Goal: Use online tool/utility: Utilize a website feature to perform a specific function

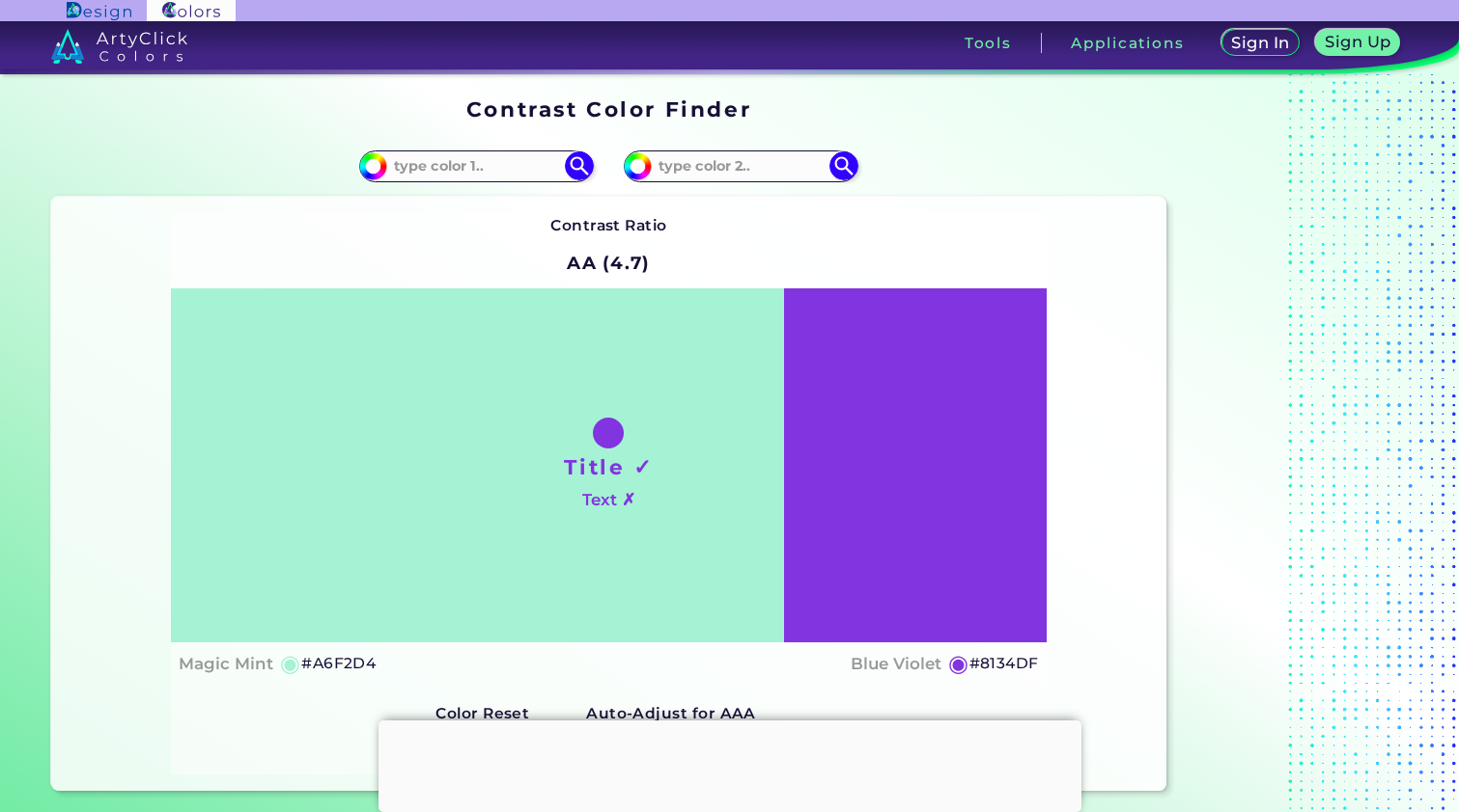
scroll to position [139, 0]
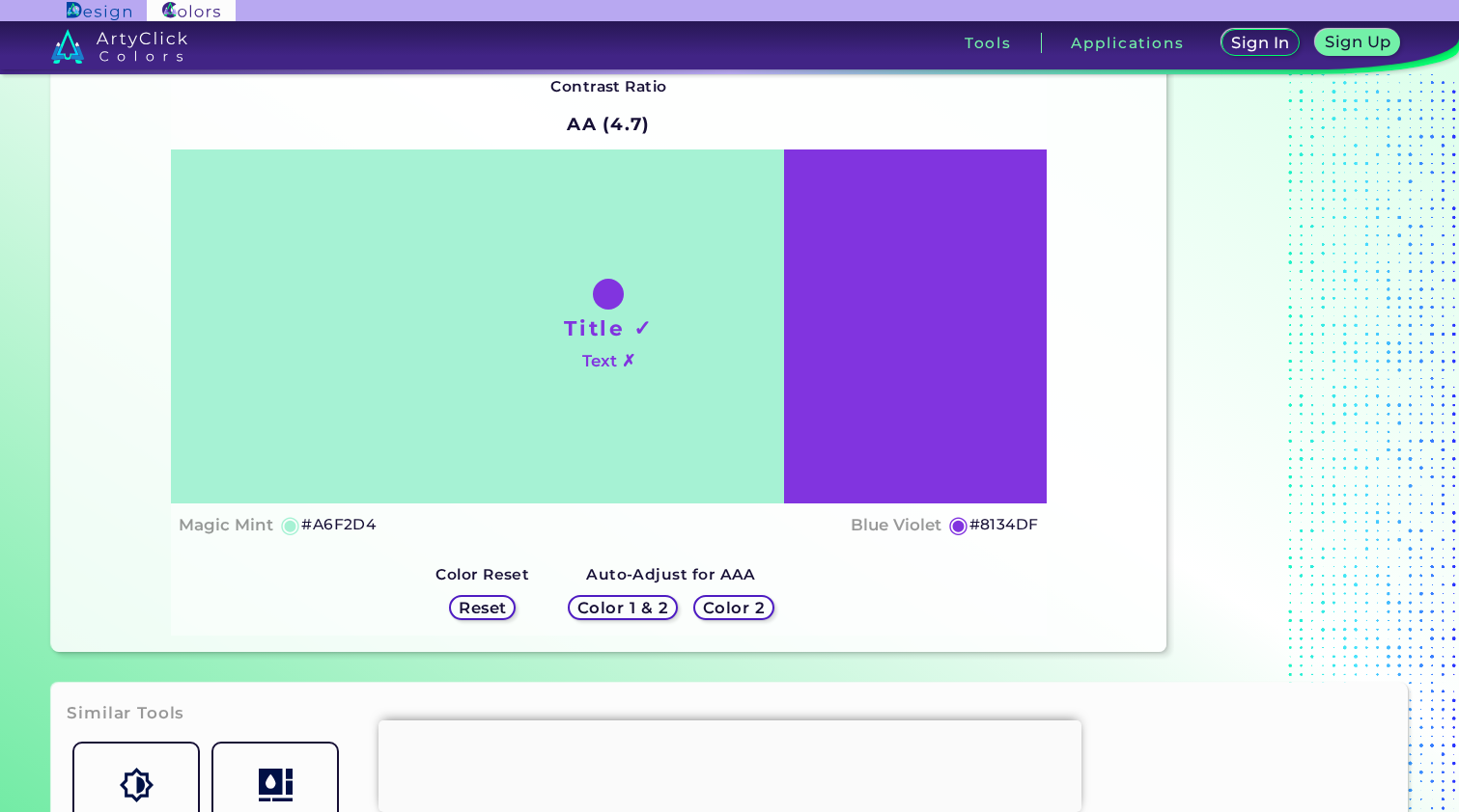
click at [988, 526] on h5 "#8134DF" at bounding box center [1004, 524] width 69 height 25
click at [498, 612] on h5 "Reset" at bounding box center [482, 607] width 44 height 15
click at [493, 606] on h5 "Reset" at bounding box center [482, 607] width 43 height 15
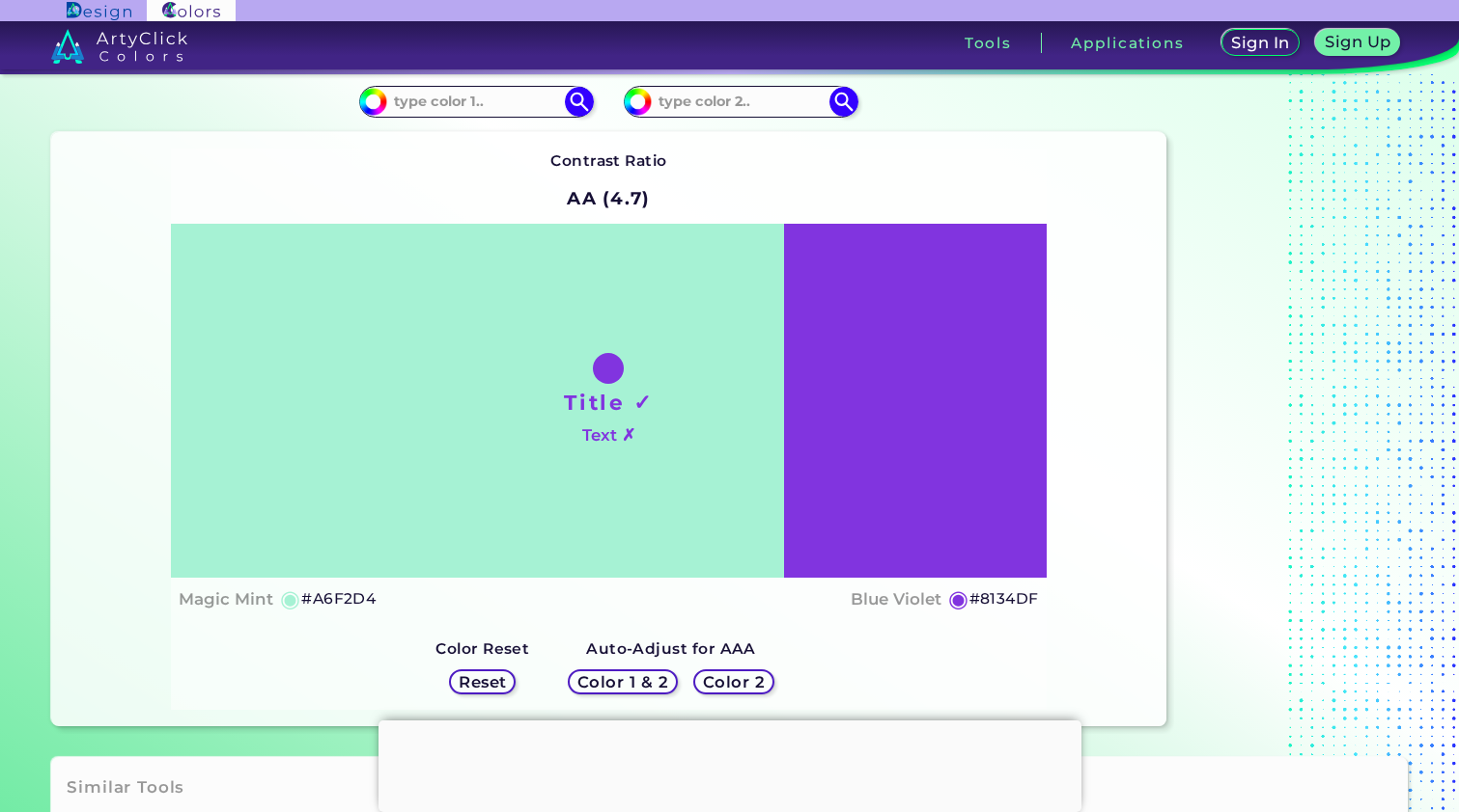
scroll to position [66, 0]
click at [613, 681] on h5 "Color 1 & 2" at bounding box center [623, 680] width 96 height 17
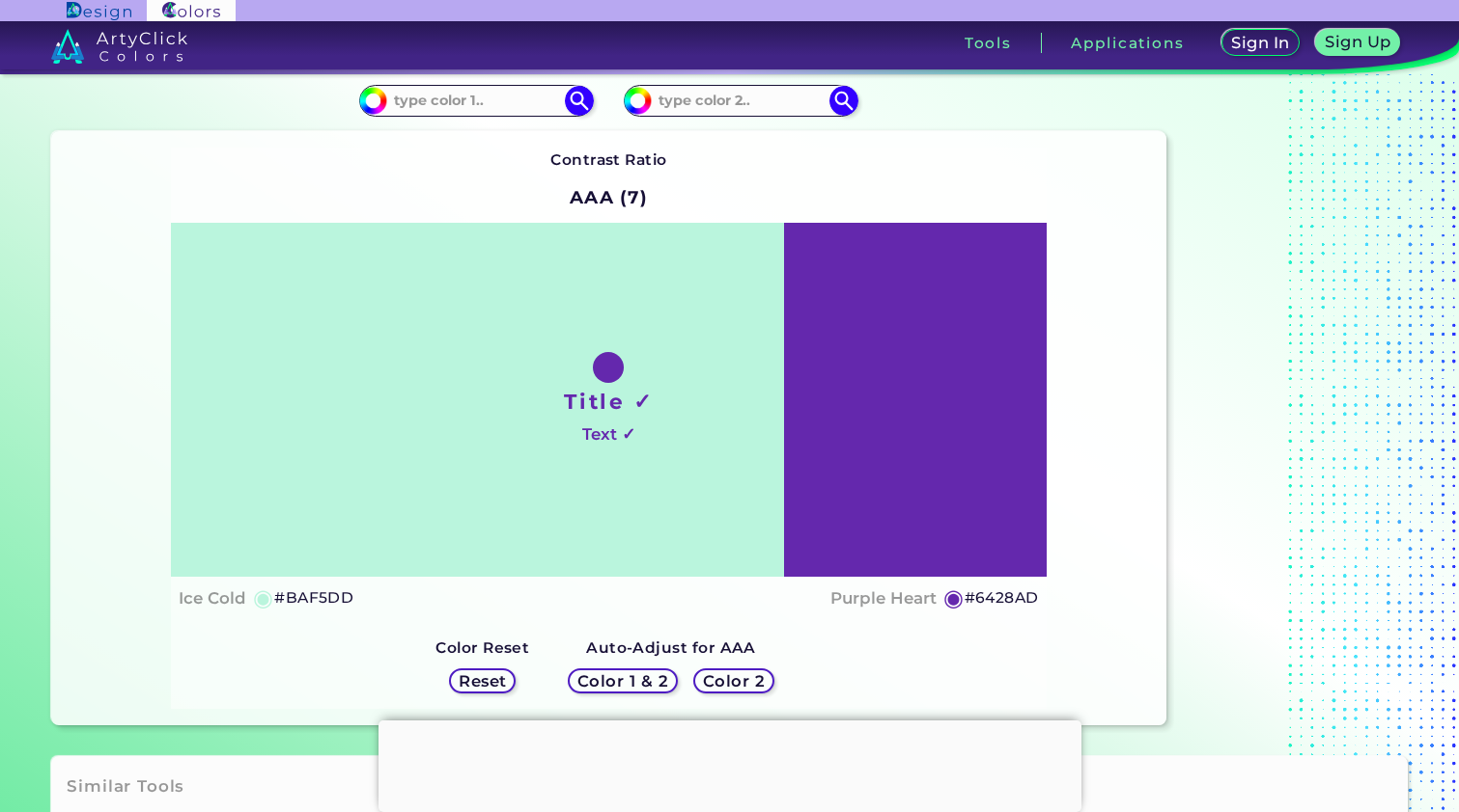
click at [709, 682] on h5 "Color 2" at bounding box center [734, 680] width 57 height 15
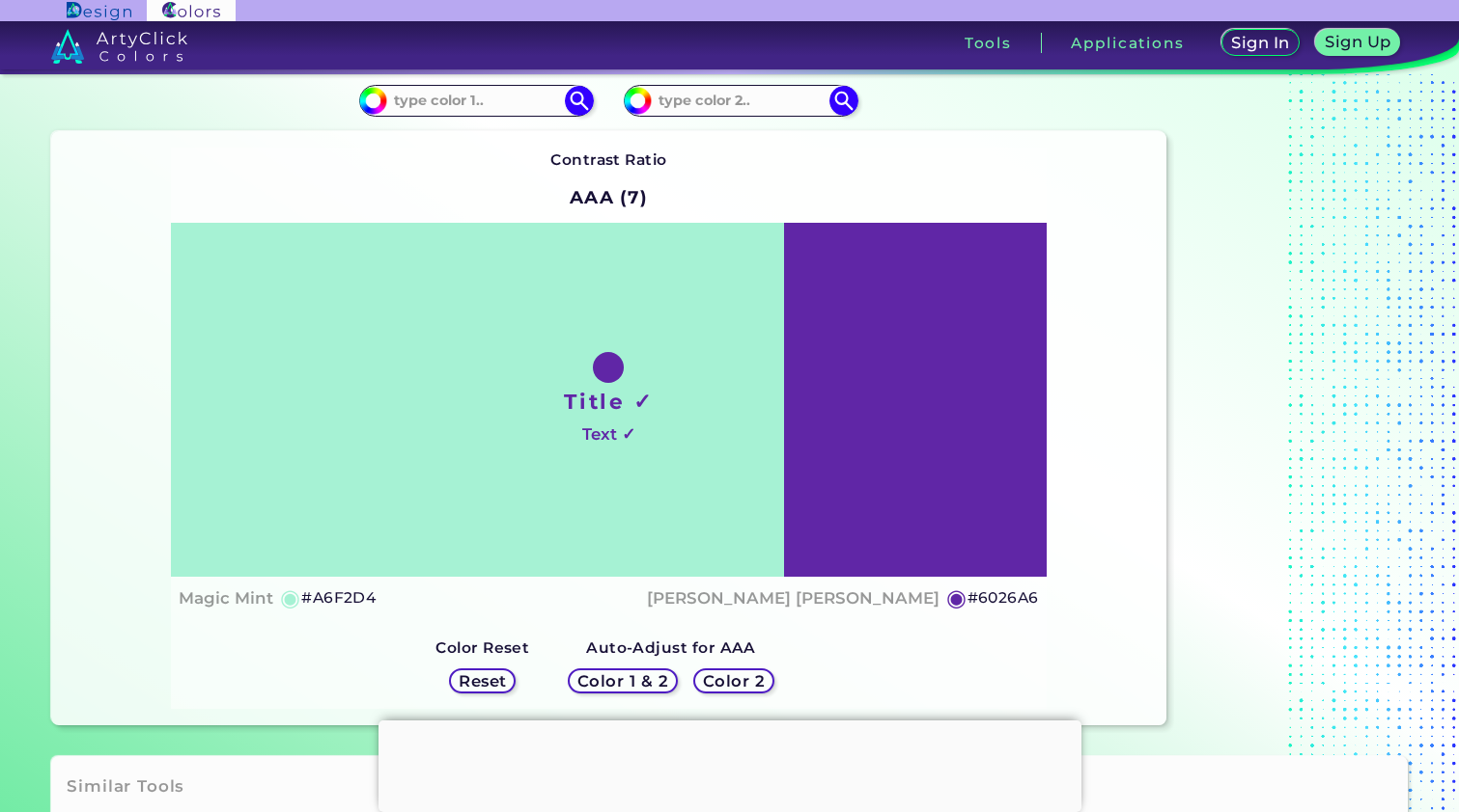
click at [494, 680] on h5 "Reset" at bounding box center [482, 681] width 43 height 15
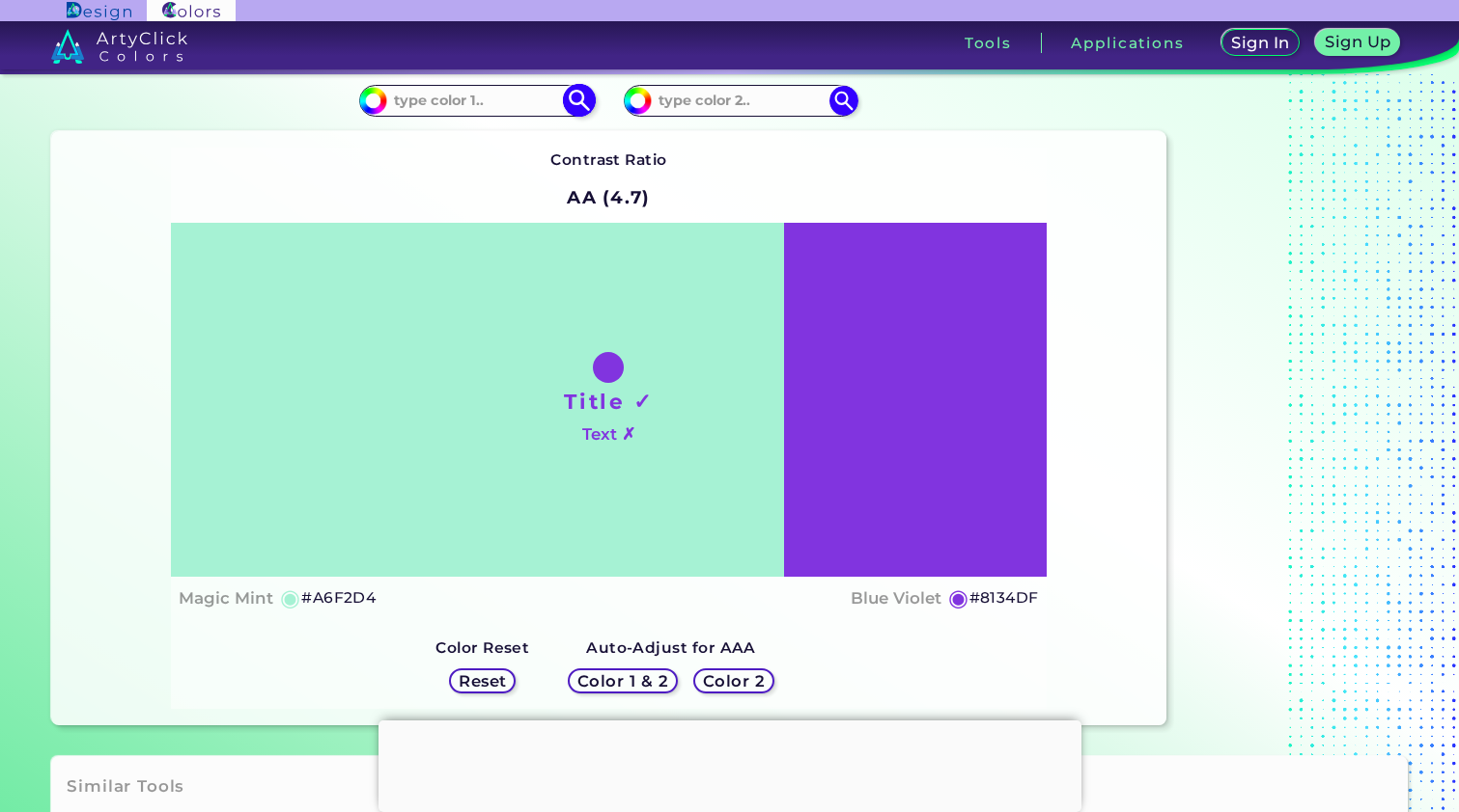
click at [567, 98] on img at bounding box center [580, 101] width 34 height 34
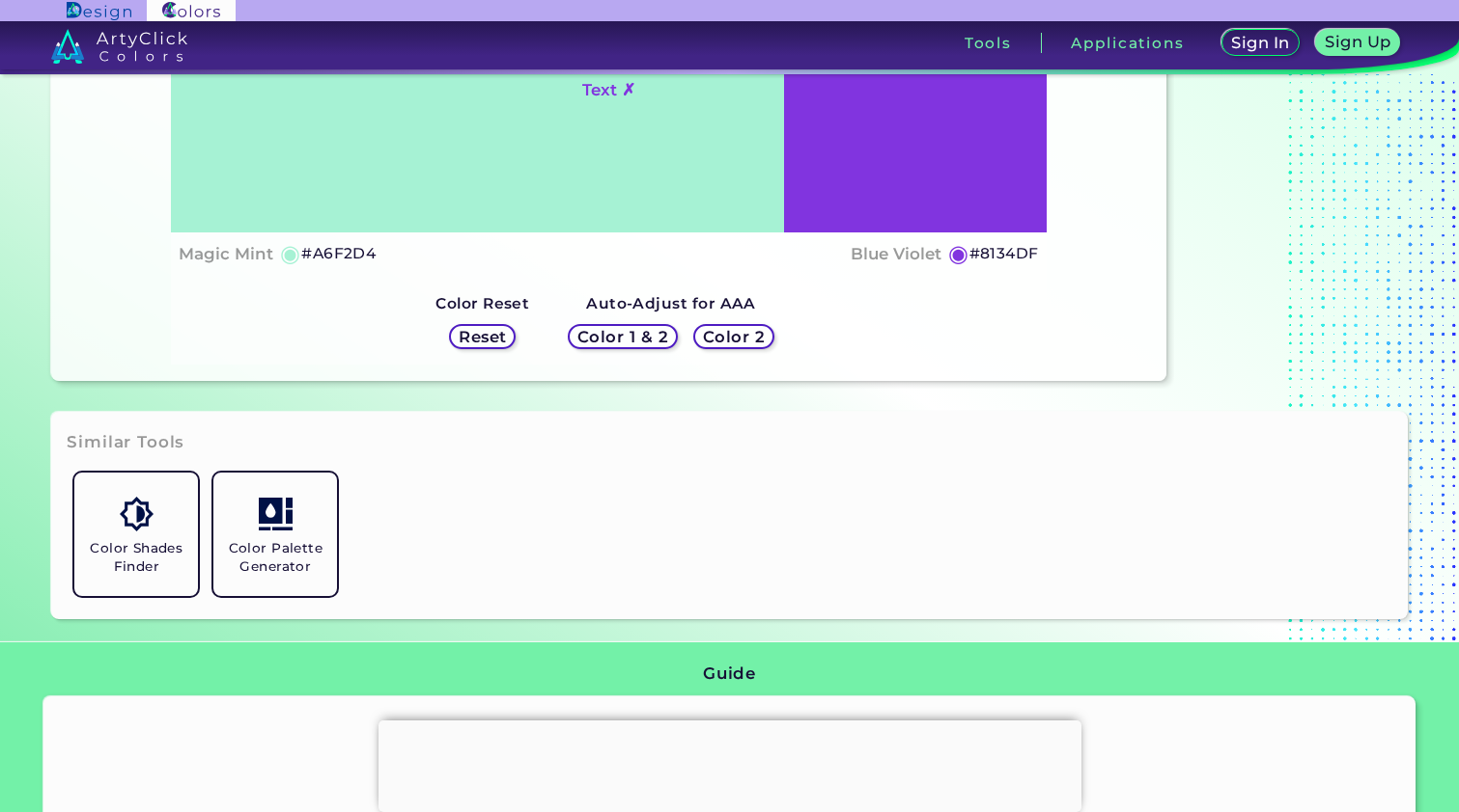
scroll to position [452, 0]
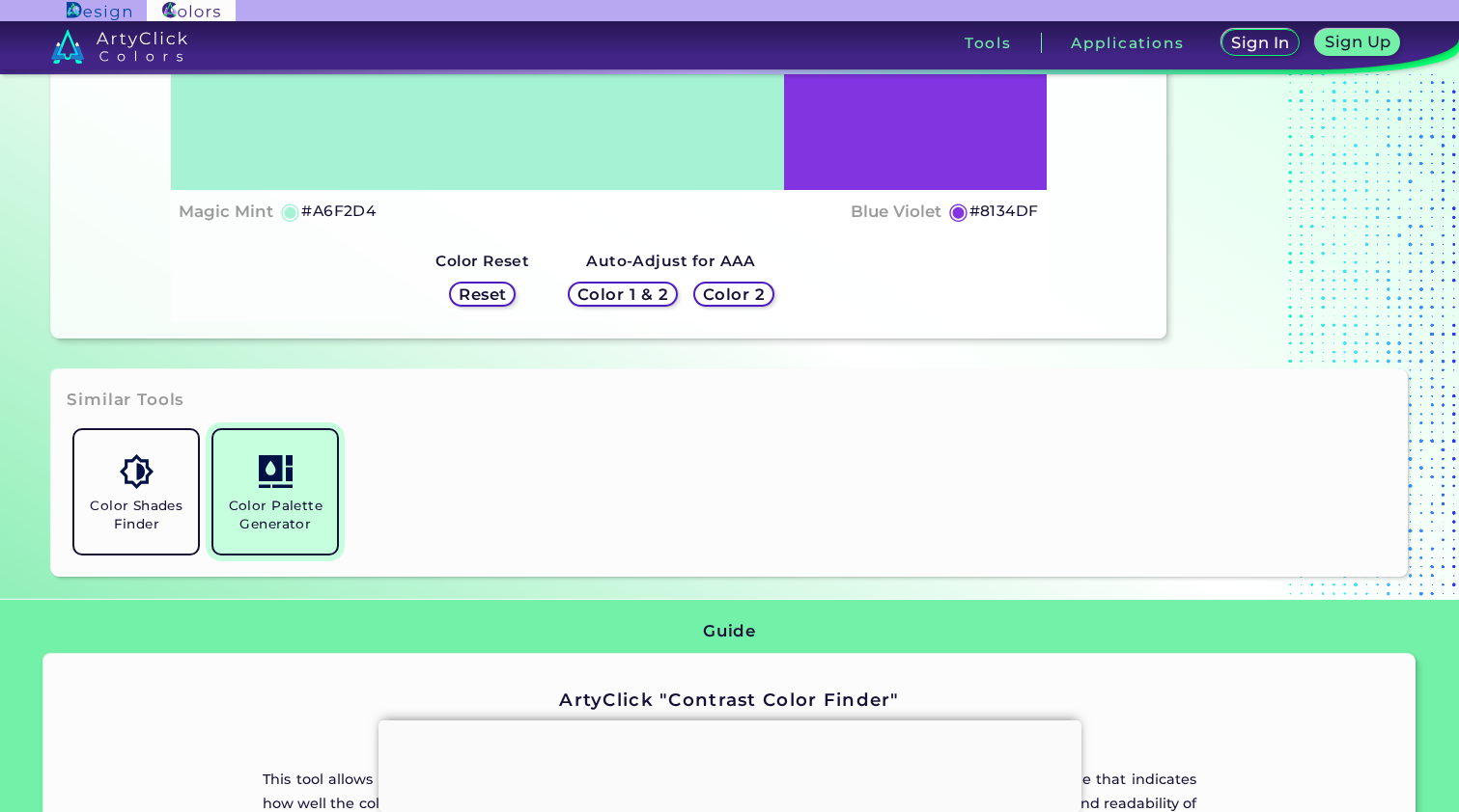
click at [276, 468] on img at bounding box center [275, 471] width 34 height 34
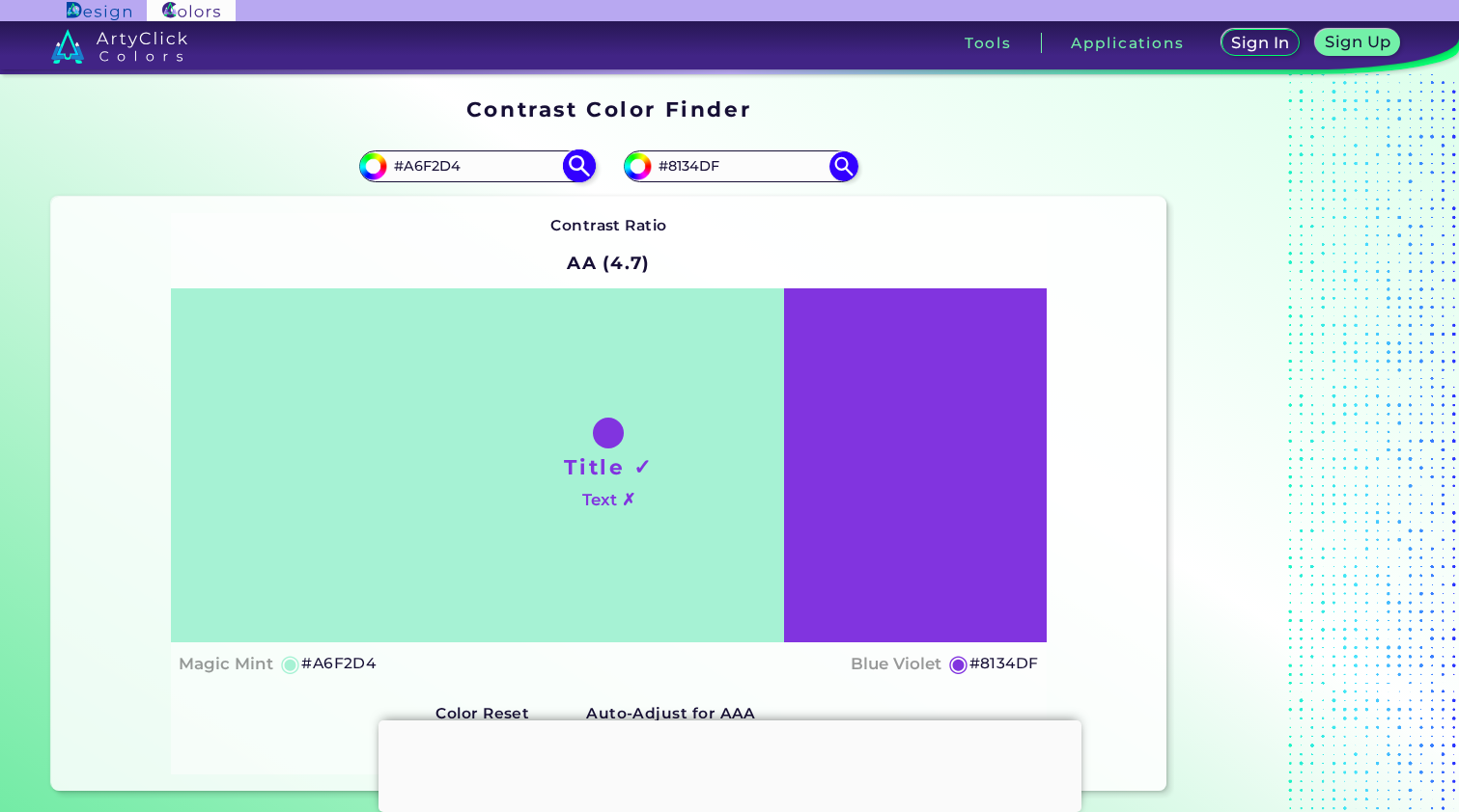
click at [488, 167] on input "#A6F2D4" at bounding box center [477, 167] width 179 height 26
paste input "b45a86"
type input "#b45a86"
click at [579, 168] on img at bounding box center [580, 167] width 34 height 34
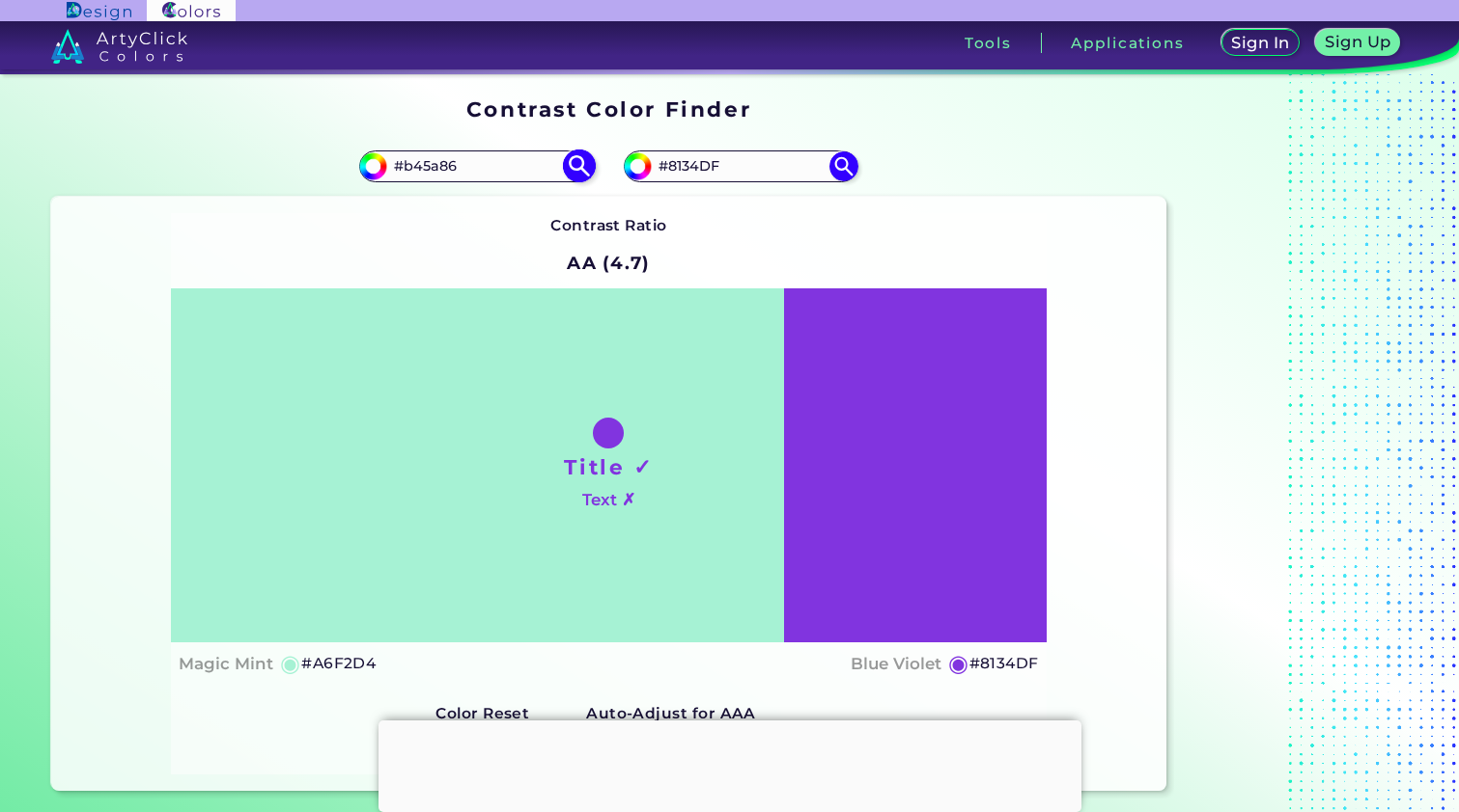
type input "#b45a86"
type input "#B45A86"
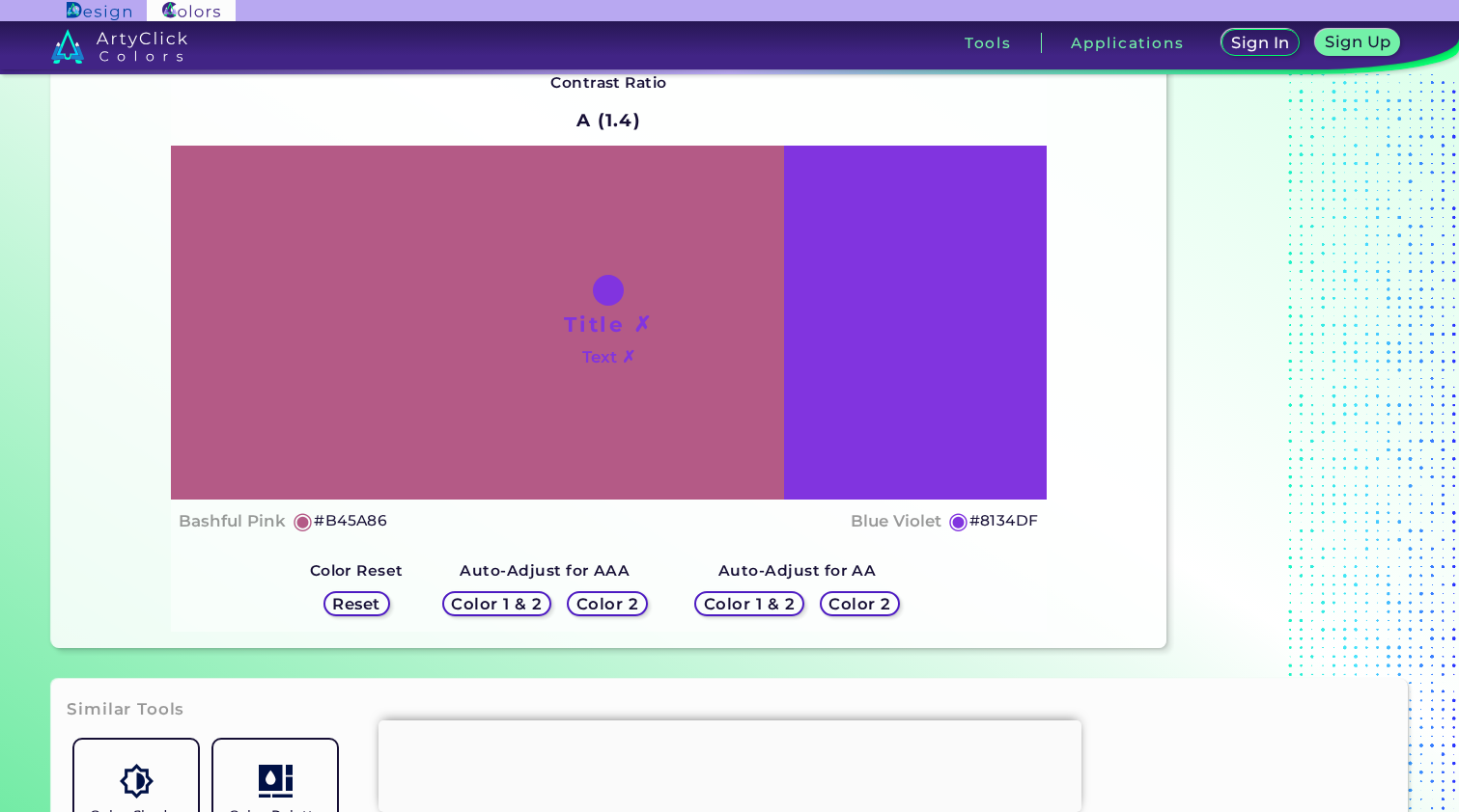
scroll to position [157, 0]
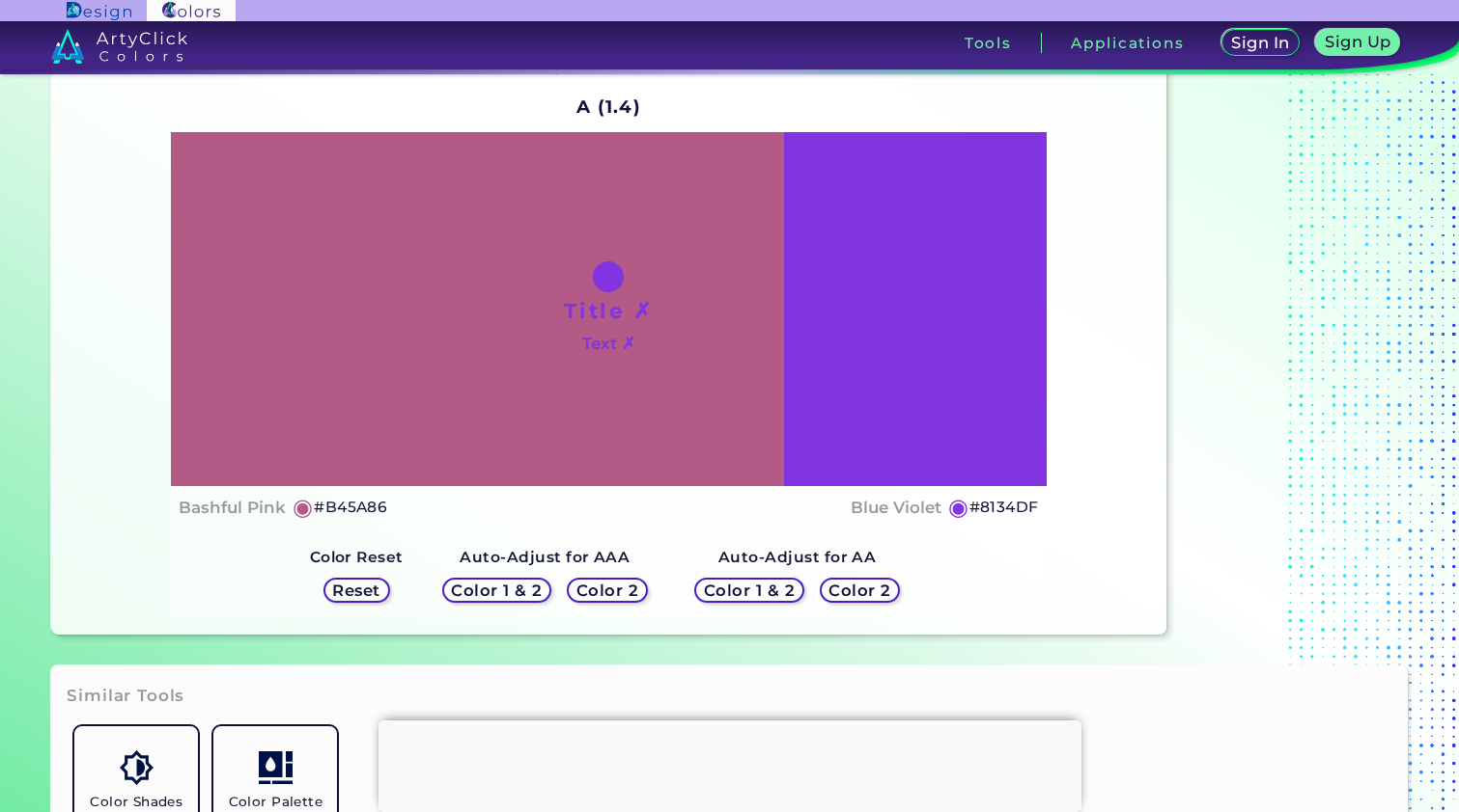
click at [473, 592] on h5 "Color 1 & 2" at bounding box center [496, 590] width 91 height 16
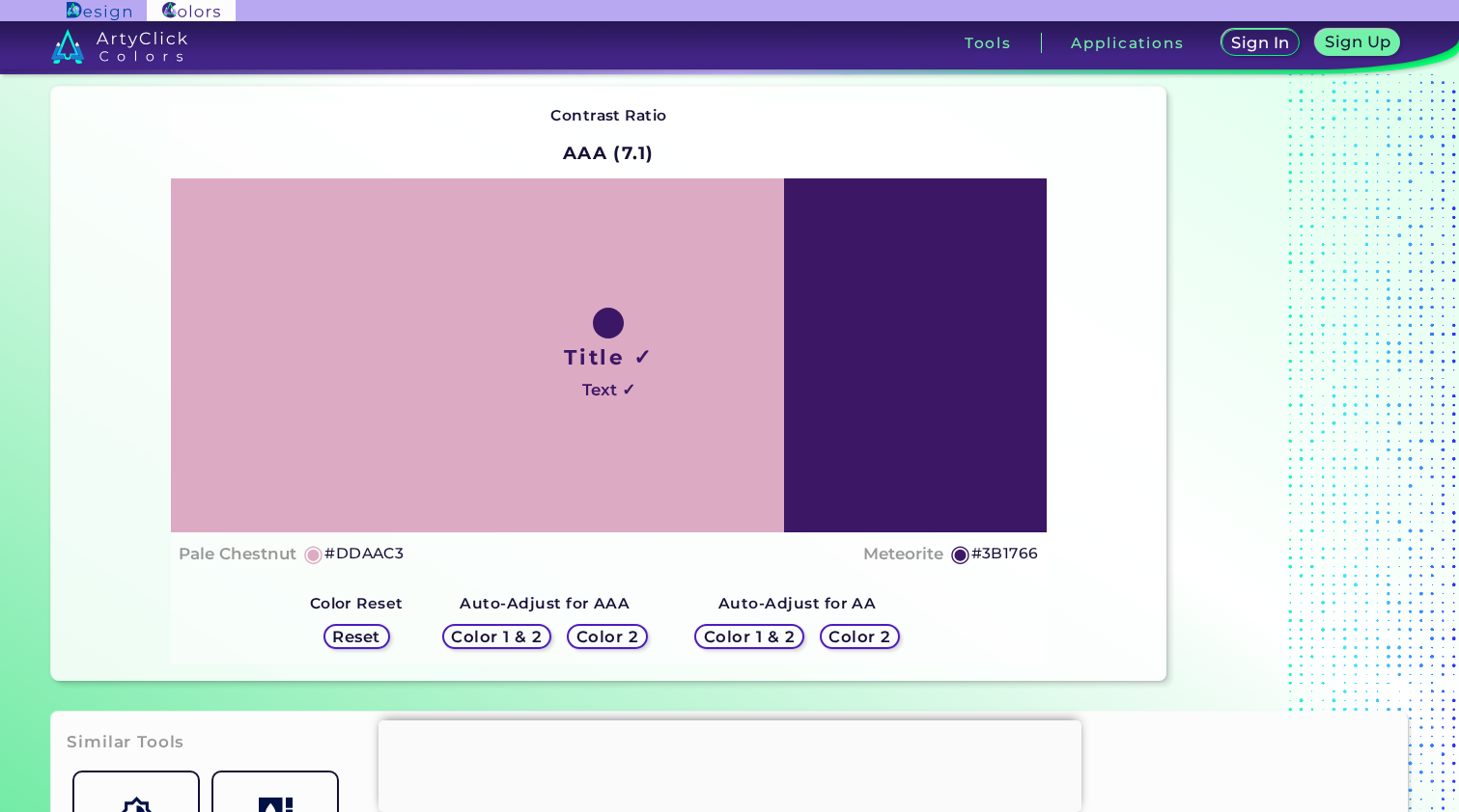
scroll to position [145, 0]
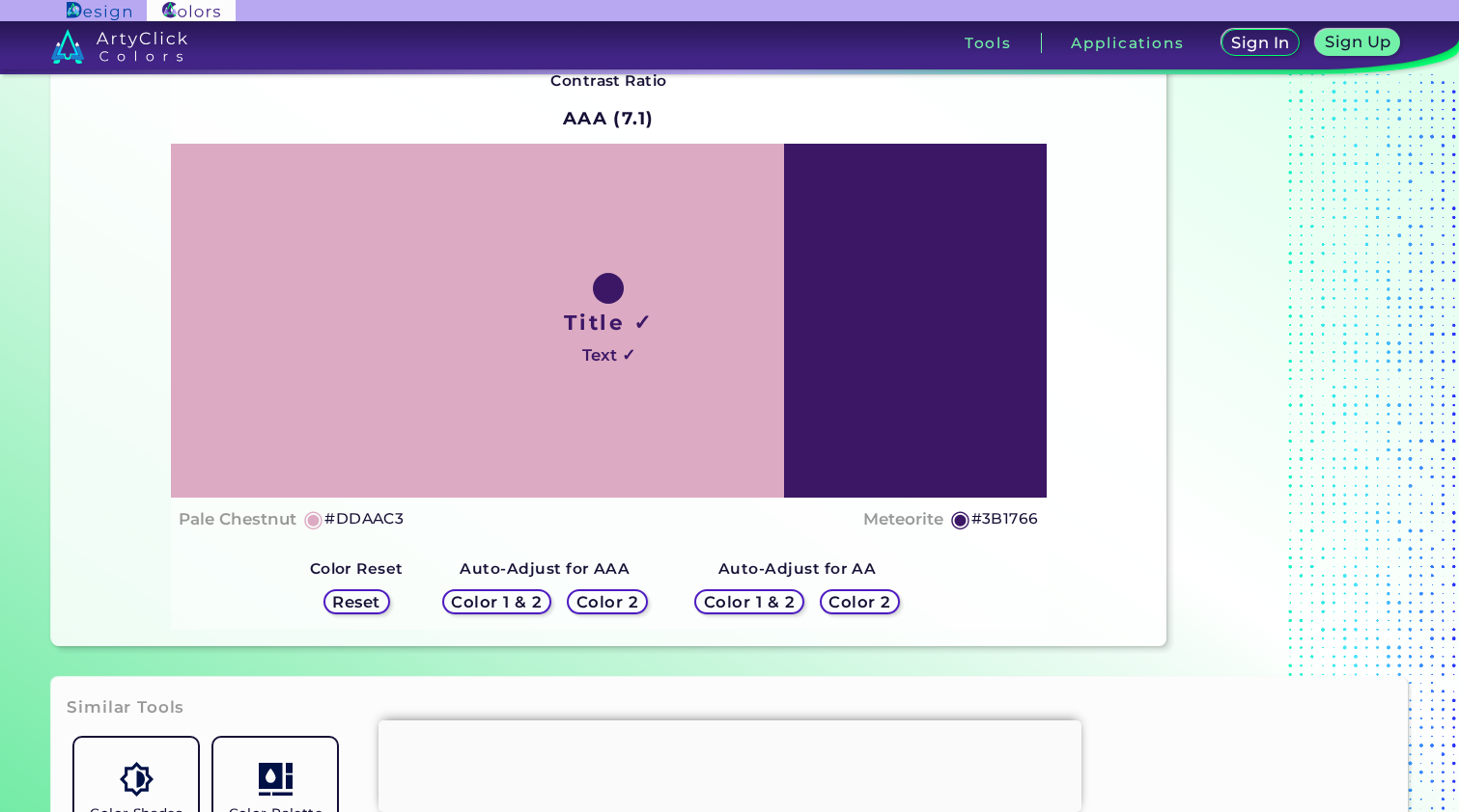
click at [767, 600] on h5 "Color 1 & 2" at bounding box center [749, 602] width 91 height 16
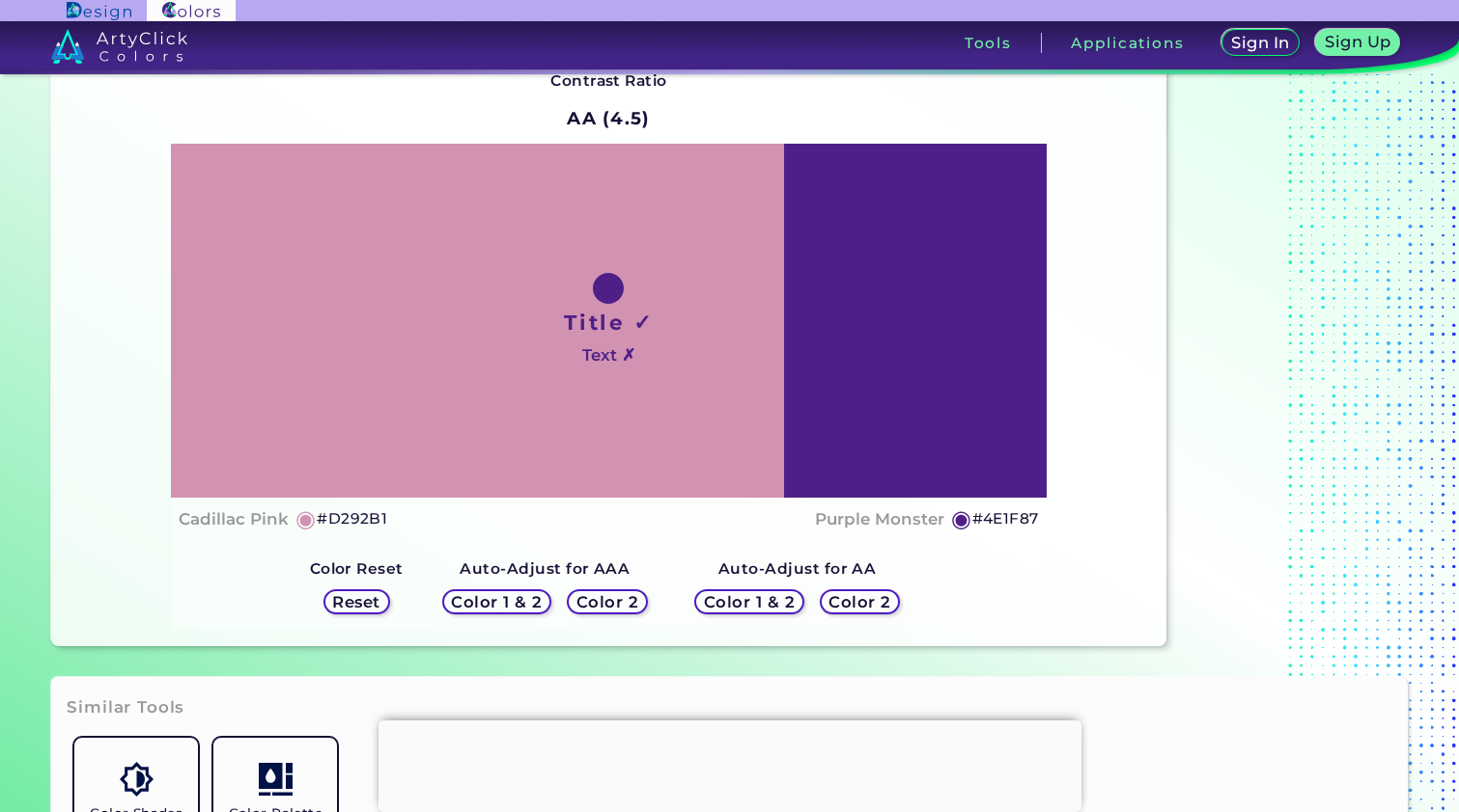
click at [767, 599] on h5 "Color 1 & 2" at bounding box center [748, 601] width 96 height 17
click at [839, 600] on h5 "Color 2" at bounding box center [859, 602] width 62 height 16
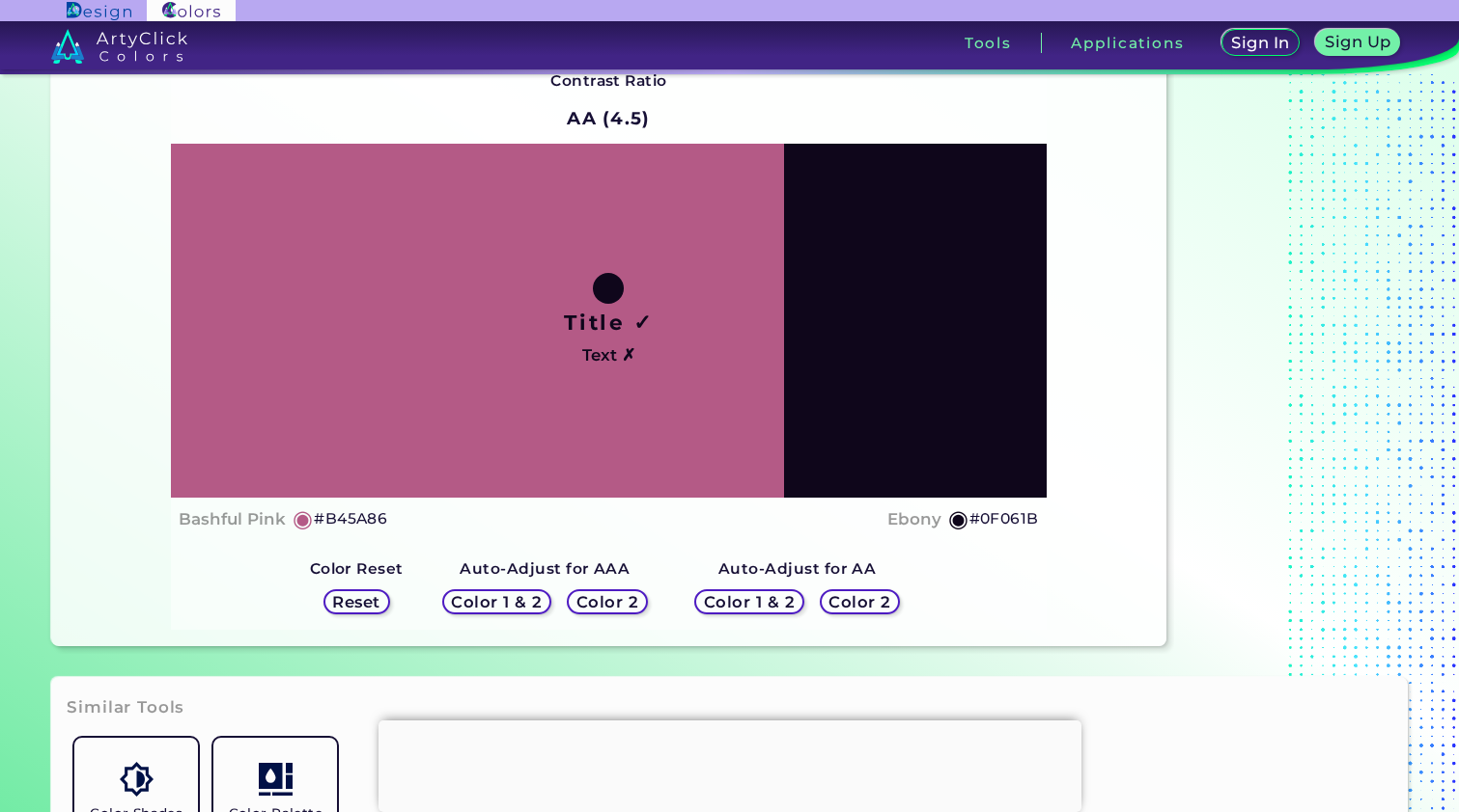
click at [583, 606] on h5 "Color 2" at bounding box center [607, 602] width 62 height 16
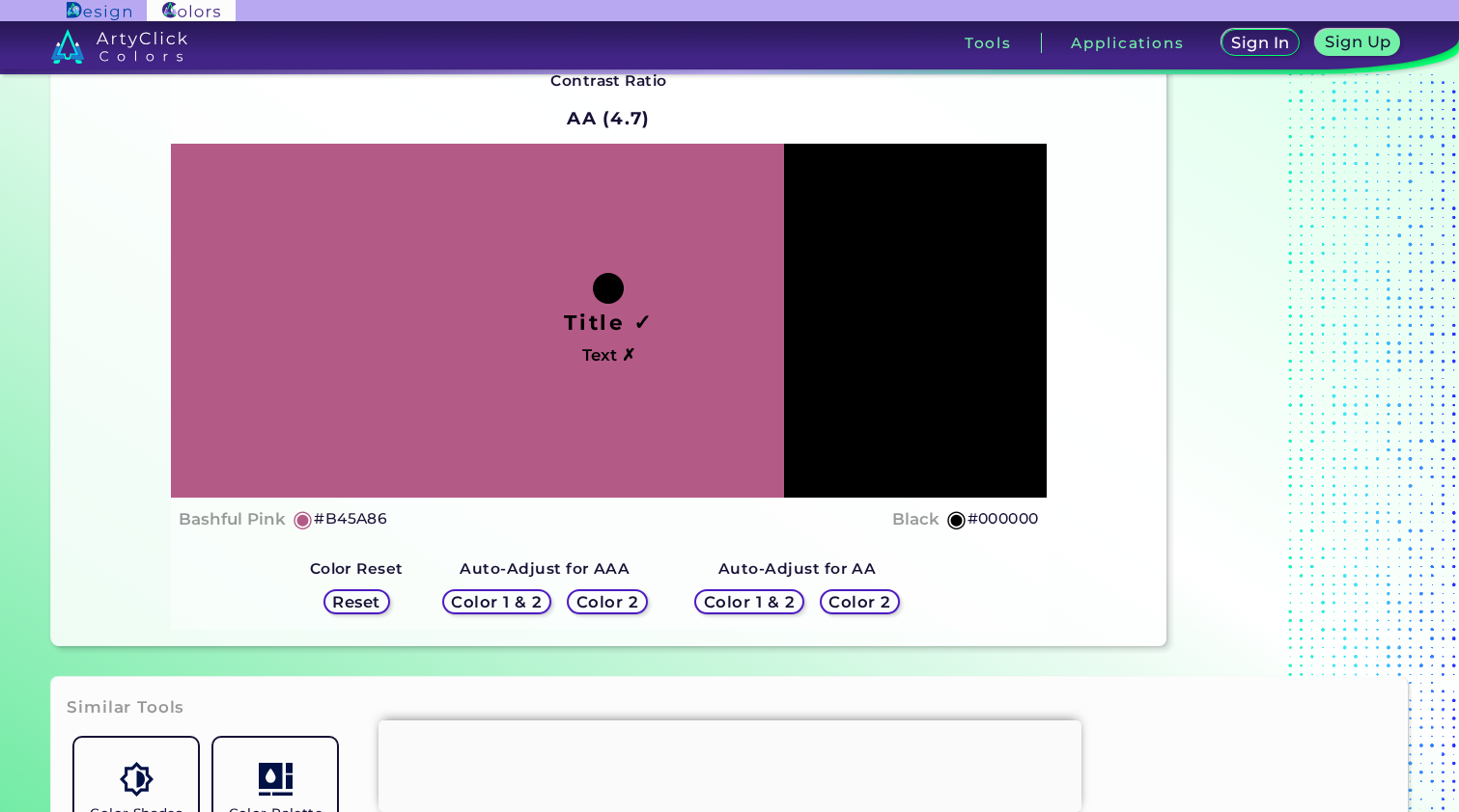
click at [529, 601] on h5 "Color 1 & 2" at bounding box center [496, 602] width 92 height 16
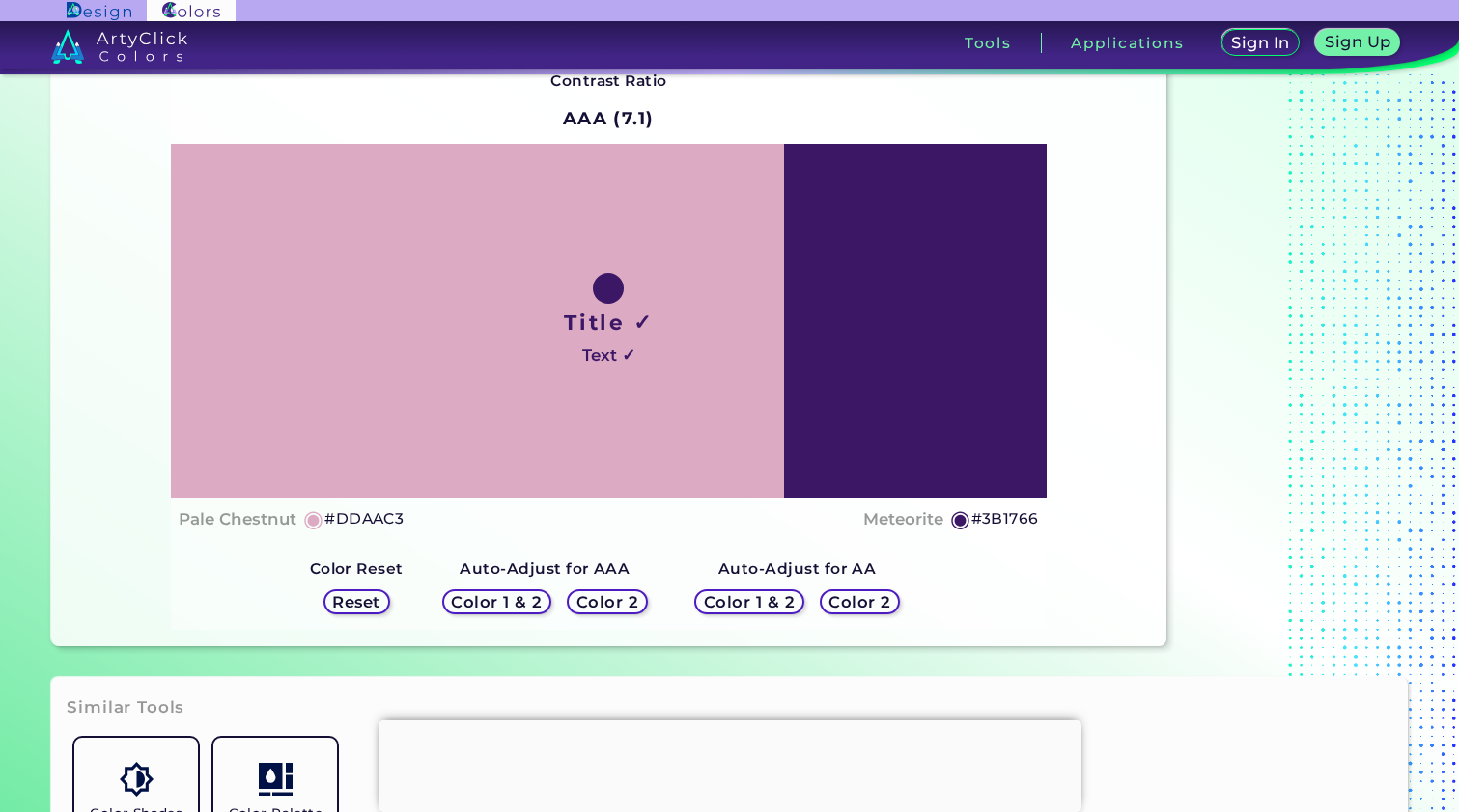
click at [799, 602] on div "Color 1 & 2" at bounding box center [749, 602] width 113 height 26
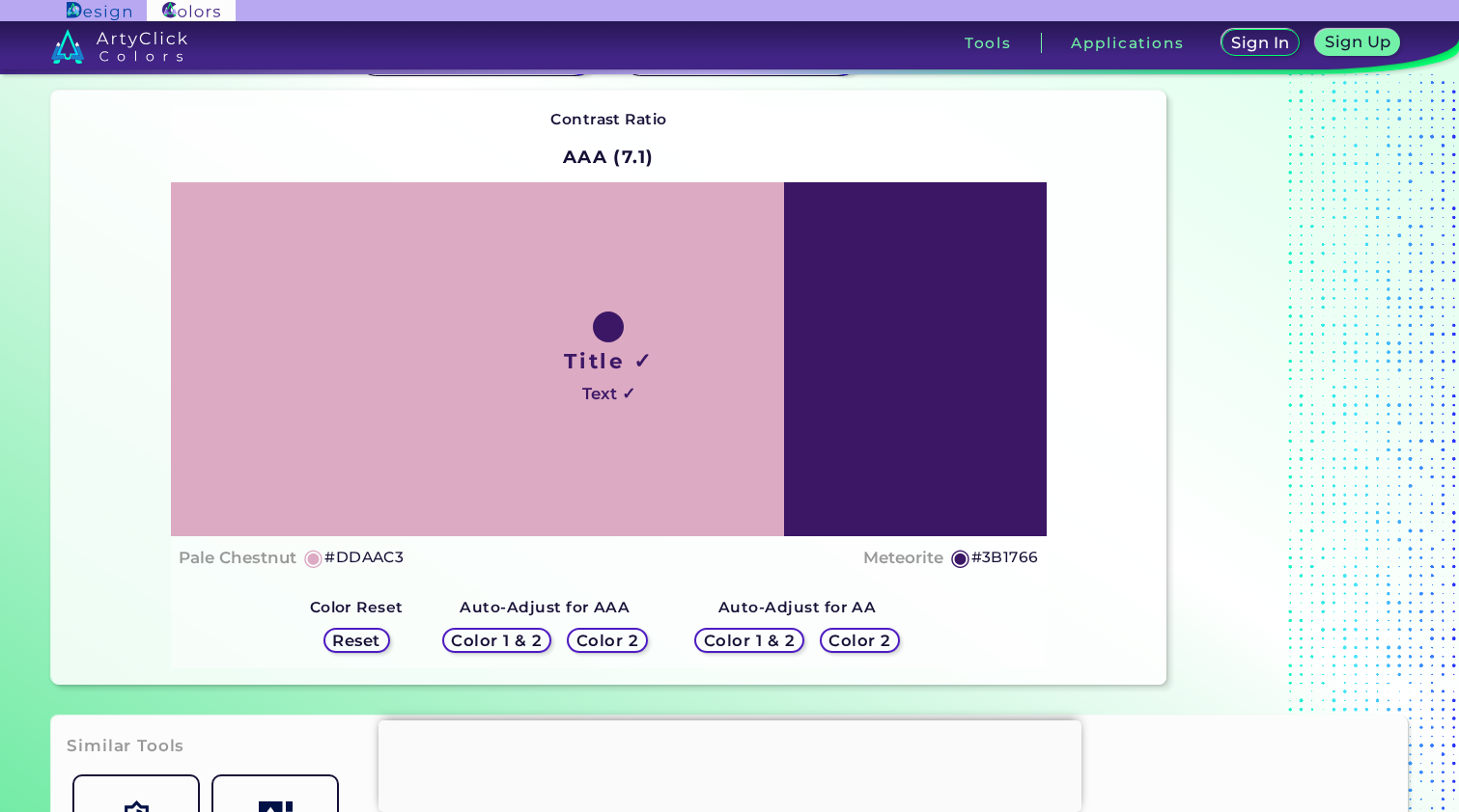
scroll to position [179, 0]
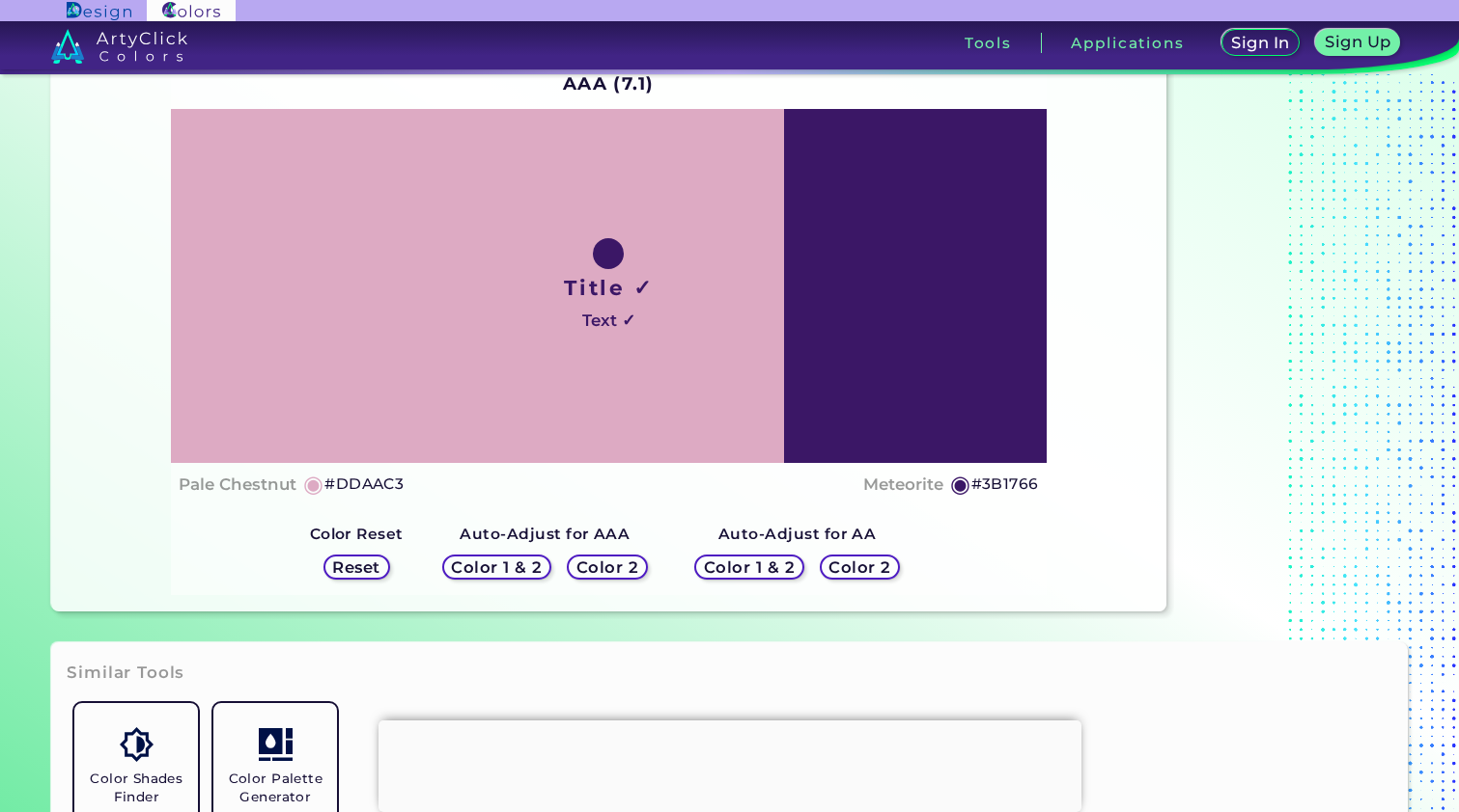
click at [603, 572] on h5 "Color 2" at bounding box center [607, 568] width 62 height 16
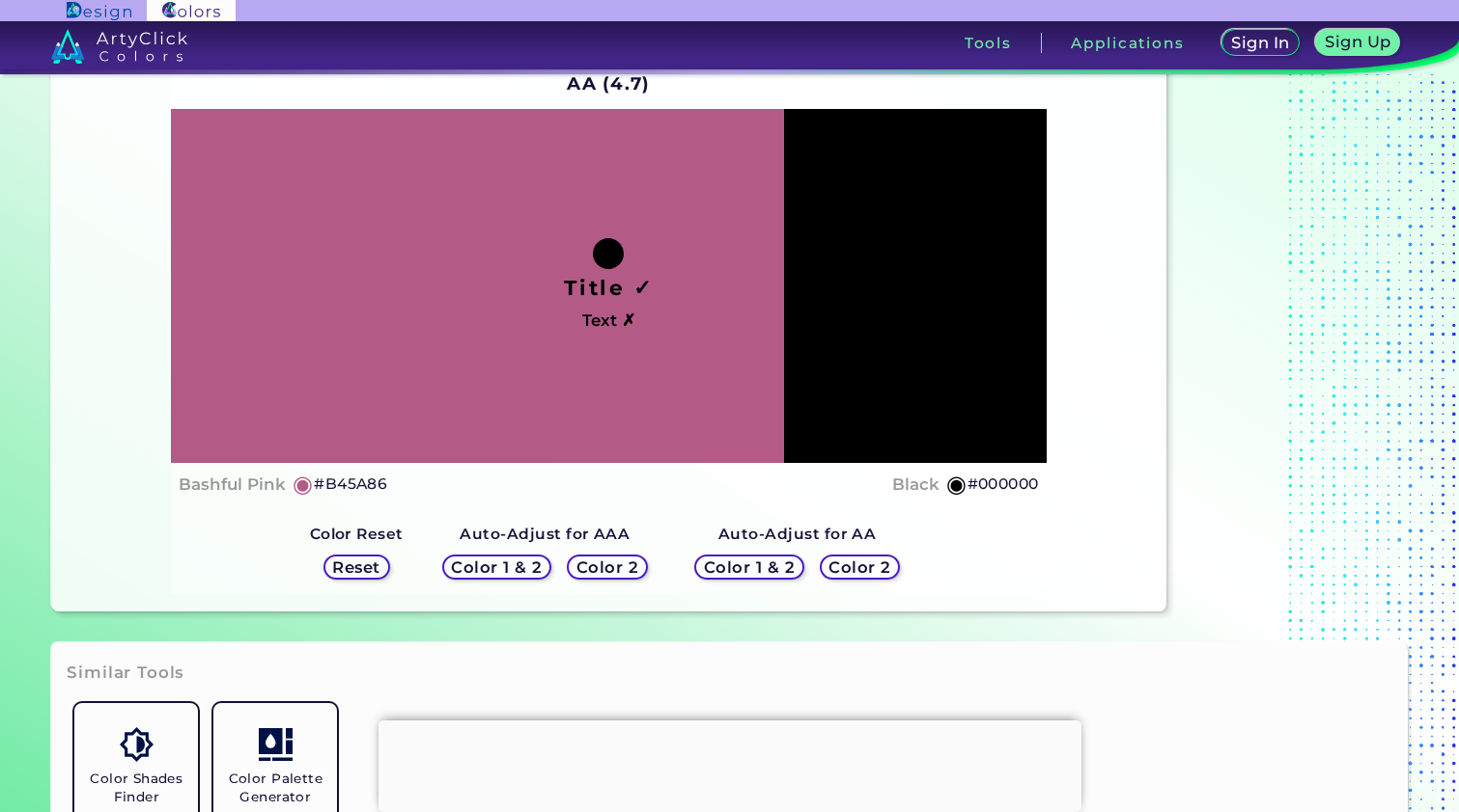
click at [356, 486] on h5 "#B45A86" at bounding box center [350, 484] width 73 height 25
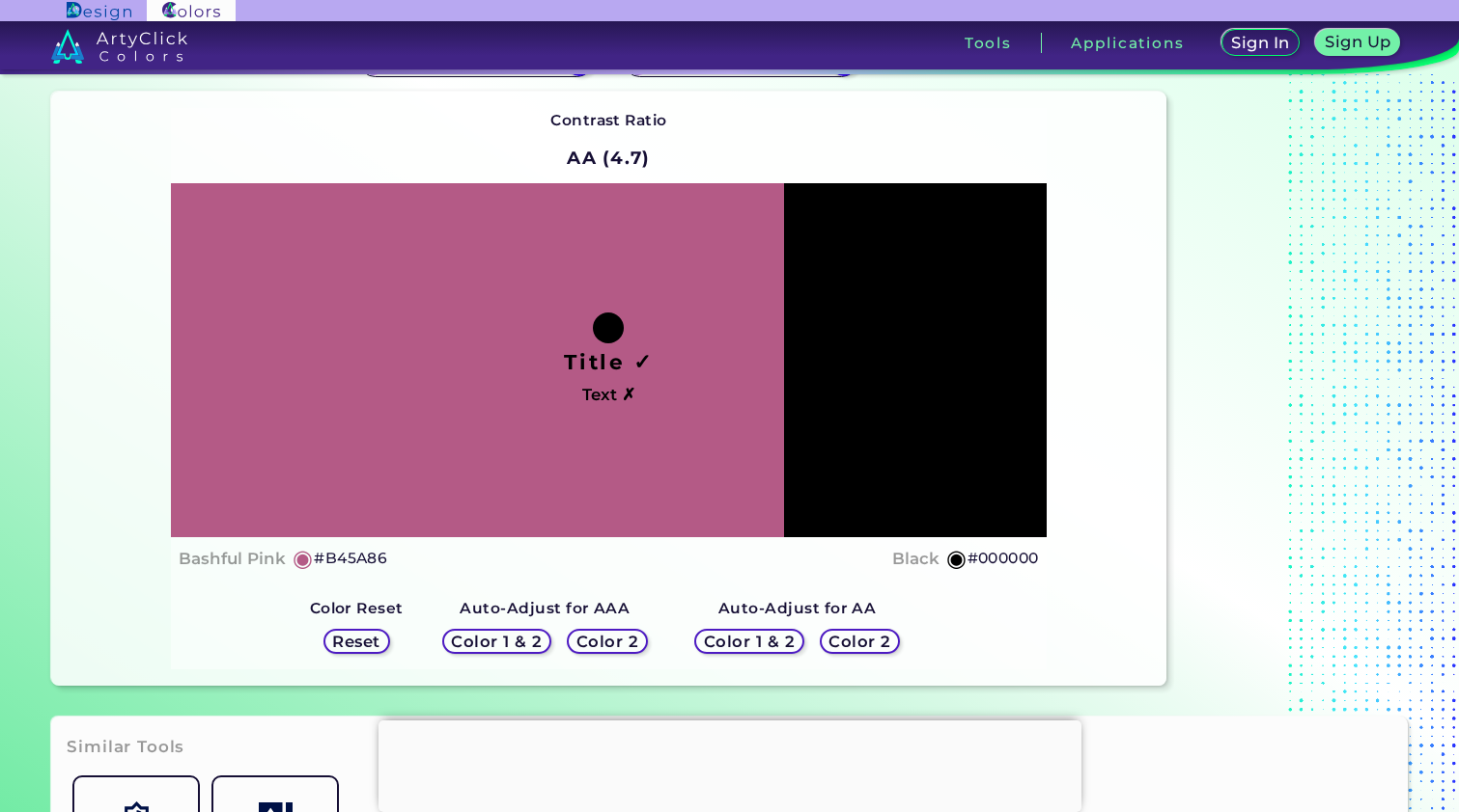
scroll to position [0, 0]
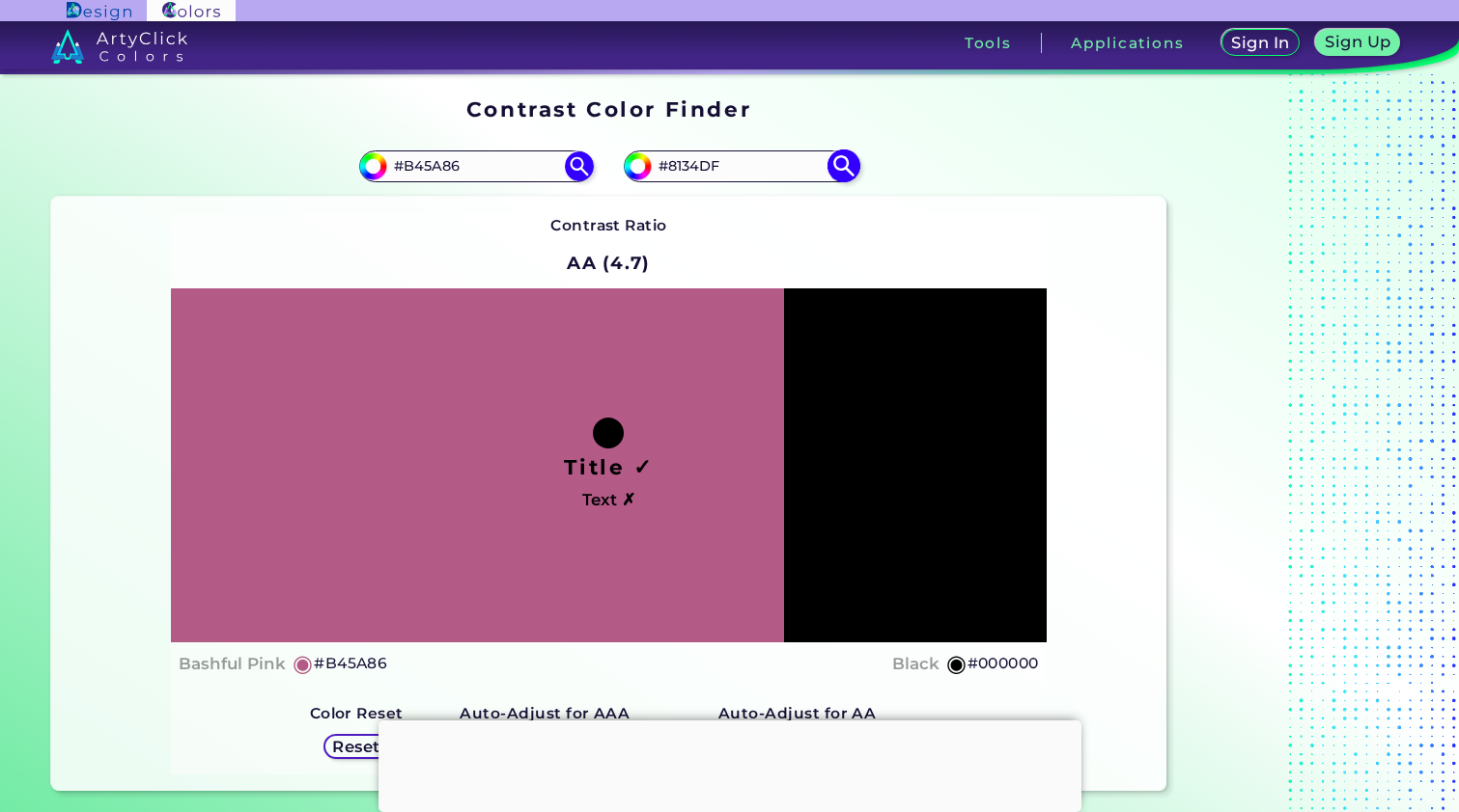
click at [695, 168] on input "#8134DF" at bounding box center [741, 167] width 179 height 26
paste input "#B45A86"
paste input "B45A86"
type input "#B45A86"
click at [837, 164] on img at bounding box center [844, 167] width 34 height 34
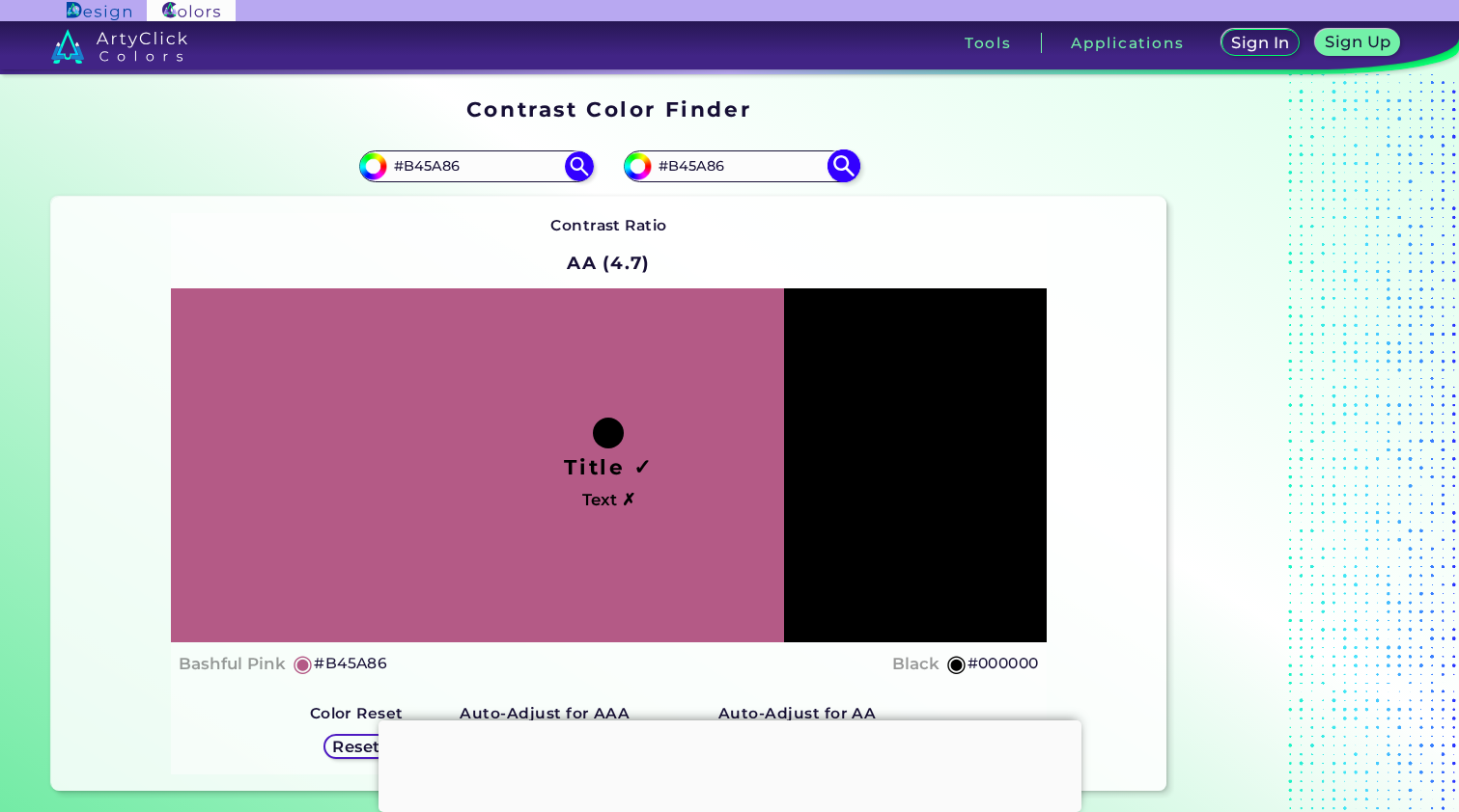
type input "#b45a86"
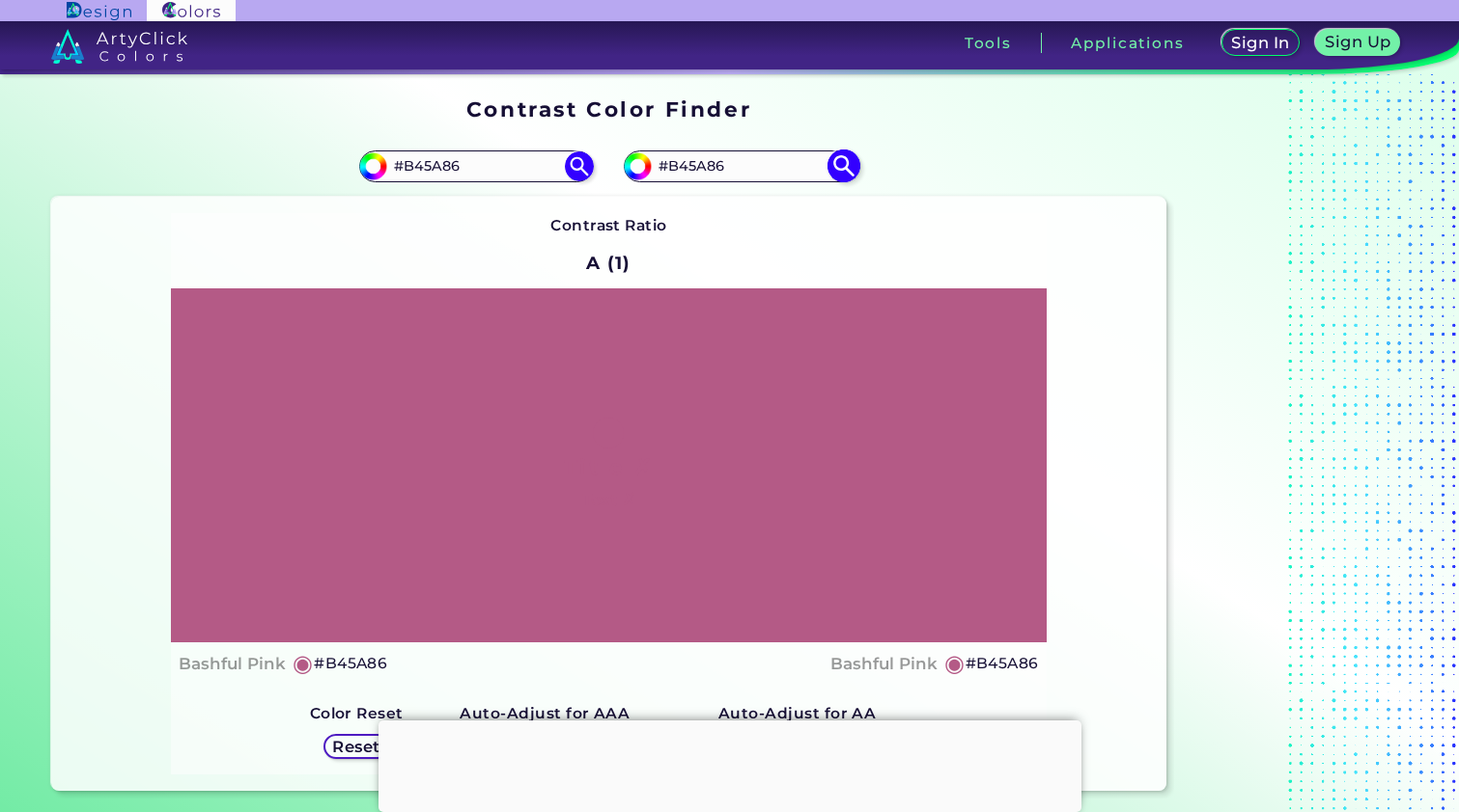
drag, startPoint x: 749, startPoint y: 166, endPoint x: 671, endPoint y: 154, distance: 78.9
click at [671, 154] on input "#B45A86" at bounding box center [741, 167] width 179 height 26
click at [575, 171] on img at bounding box center [580, 167] width 34 height 34
click at [576, 167] on img at bounding box center [580, 167] width 34 height 34
